Goal: Find specific page/section: Find specific page/section

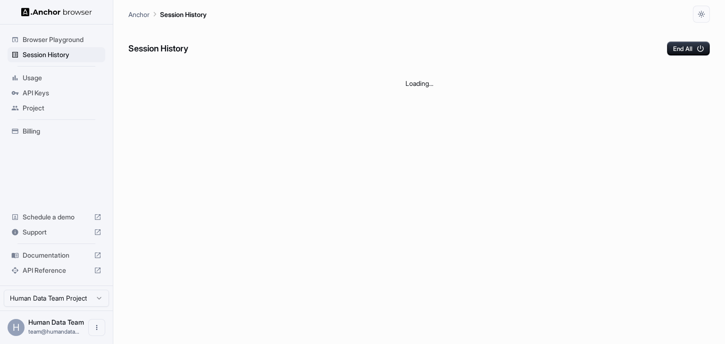
click at [316, 44] on div "Session History End All" at bounding box center [418, 39] width 581 height 33
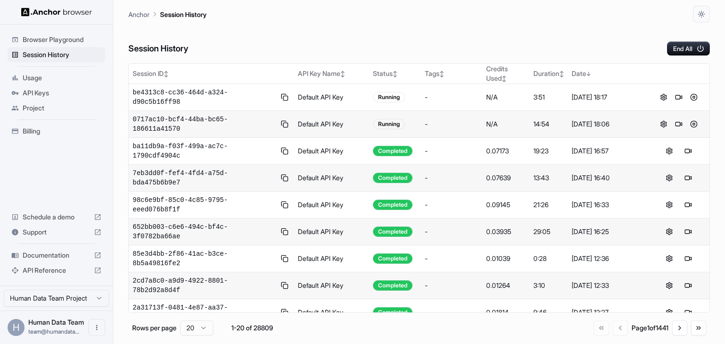
click at [413, 23] on div "Session History End All" at bounding box center [418, 39] width 581 height 33
click at [688, 118] on button at bounding box center [693, 123] width 11 height 11
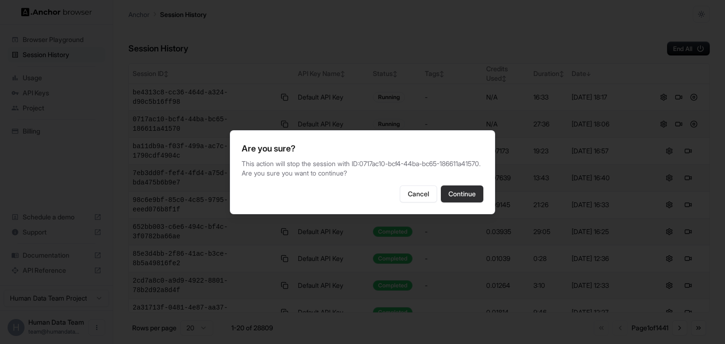
click at [455, 200] on button "Continue" at bounding box center [462, 193] width 42 height 17
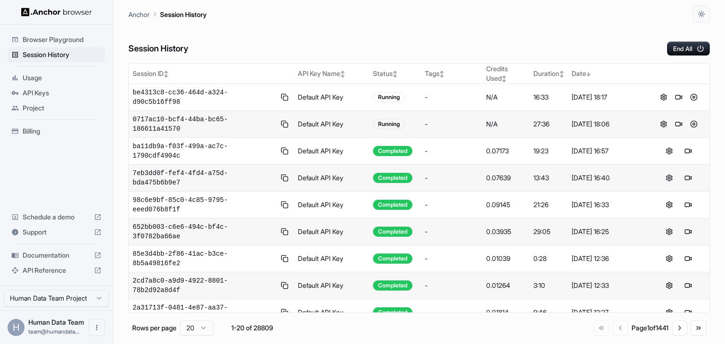
click at [411, 31] on div "Session History End All" at bounding box center [418, 39] width 581 height 33
click at [301, 44] on div "Session History End All" at bounding box center [418, 39] width 581 height 33
click at [691, 118] on button at bounding box center [693, 123] width 11 height 11
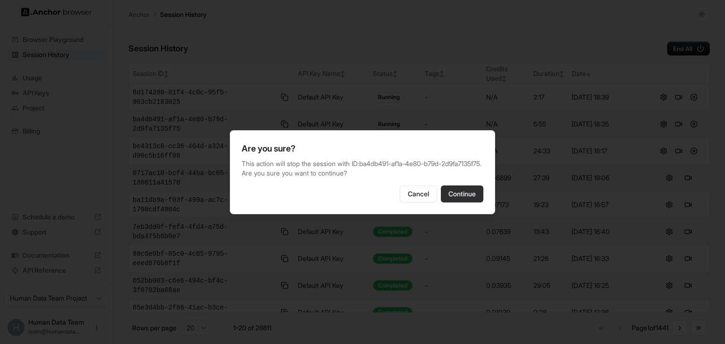
click at [471, 191] on button "Continue" at bounding box center [462, 193] width 42 height 17
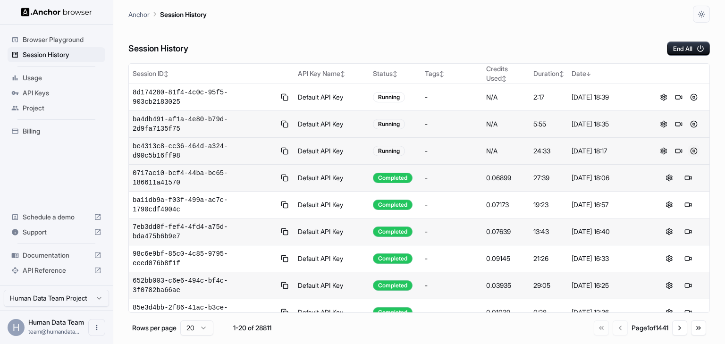
click at [691, 145] on button at bounding box center [693, 150] width 11 height 11
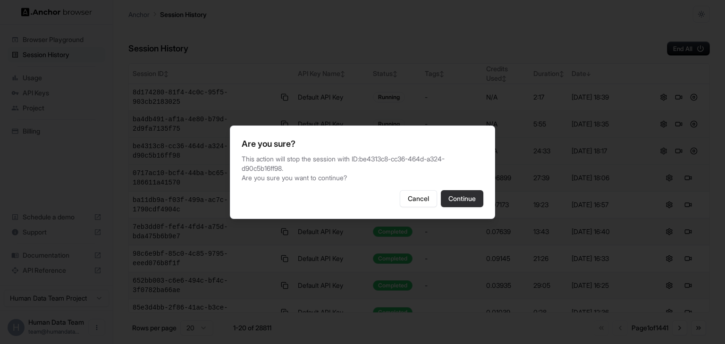
click at [468, 193] on button "Continue" at bounding box center [462, 198] width 42 height 17
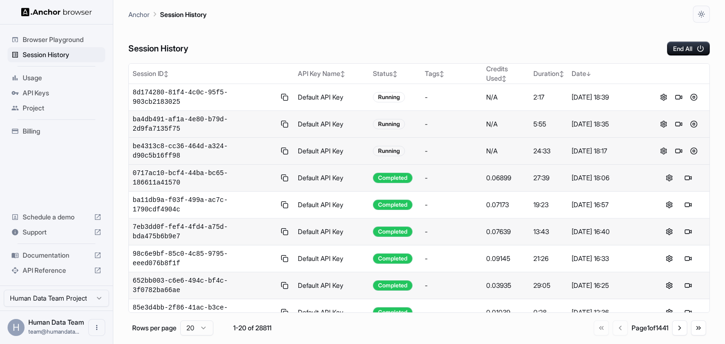
click at [438, 8] on div "Anchor Session History" at bounding box center [418, 11] width 581 height 23
click at [411, 30] on div "Session History End All" at bounding box center [418, 39] width 581 height 33
click at [416, 28] on div "Session History End All" at bounding box center [418, 39] width 581 height 33
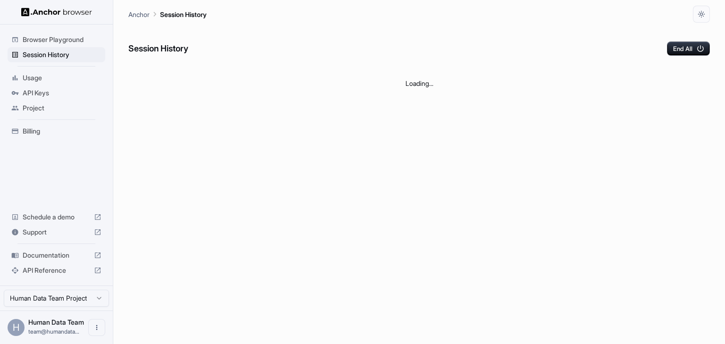
click at [326, 23] on div "Session History End All" at bounding box center [418, 39] width 581 height 33
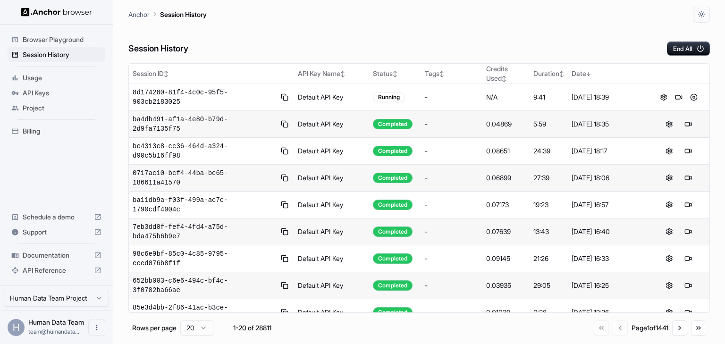
click at [342, 14] on div "Anchor Session History" at bounding box center [418, 11] width 581 height 23
click at [406, 31] on div "Session History End All" at bounding box center [418, 39] width 581 height 33
click at [691, 92] on button at bounding box center [693, 97] width 11 height 11
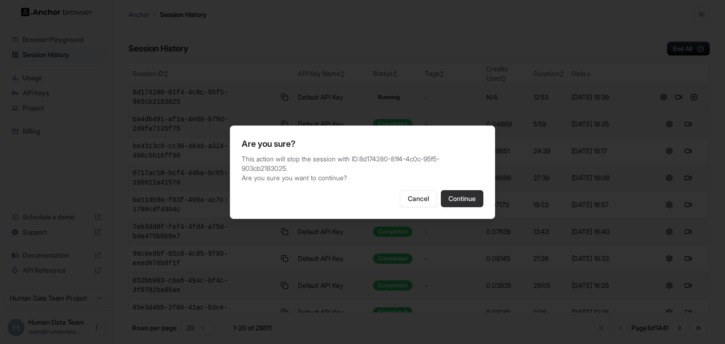
click at [464, 201] on button "Continue" at bounding box center [462, 198] width 42 height 17
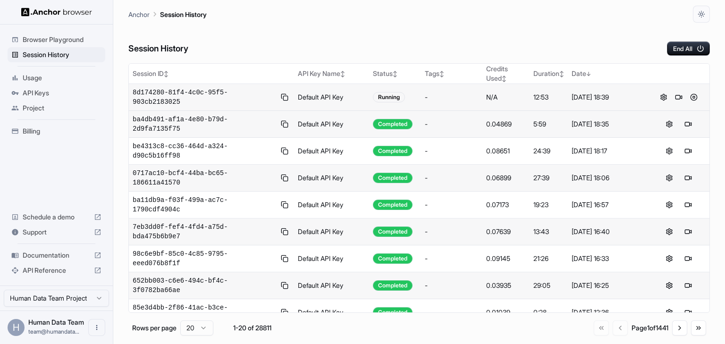
click at [461, 21] on div "Anchor Session History" at bounding box center [418, 11] width 581 height 23
click at [306, 8] on div "Anchor Session History" at bounding box center [418, 11] width 581 height 23
click at [306, 12] on div "Anchor Session History" at bounding box center [418, 11] width 581 height 23
click at [294, 24] on div "Session History End All" at bounding box center [418, 39] width 581 height 33
